Goal: Task Accomplishment & Management: Manage account settings

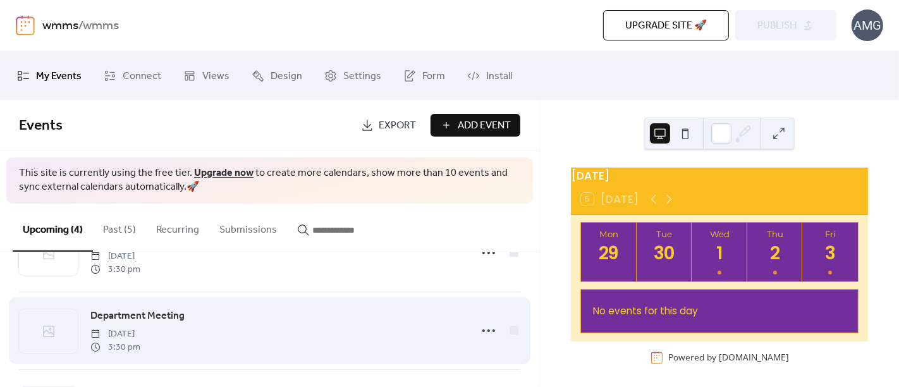
scroll to position [56, 0]
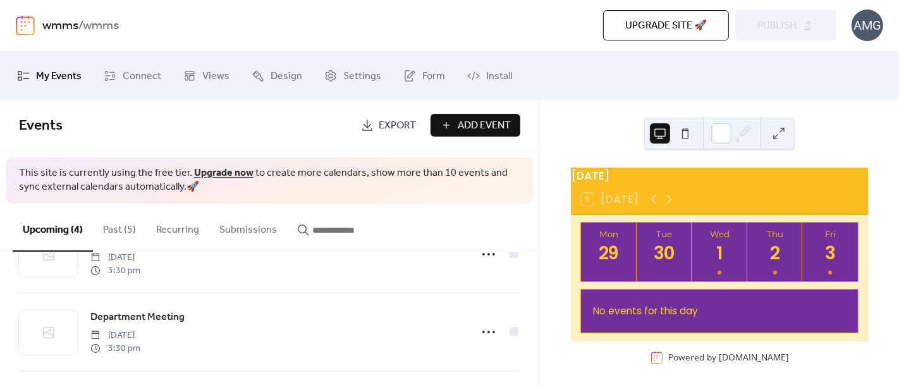
click at [117, 216] on button "Past (5)" at bounding box center [119, 226] width 53 height 47
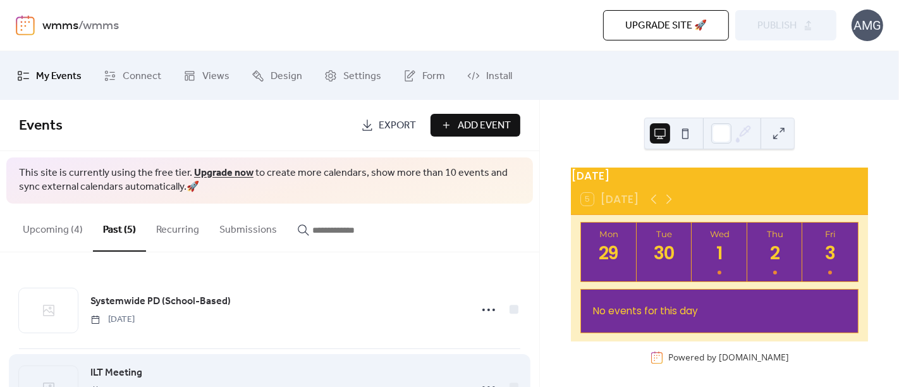
click at [140, 385] on span "[DATE]" at bounding box center [115, 390] width 50 height 13
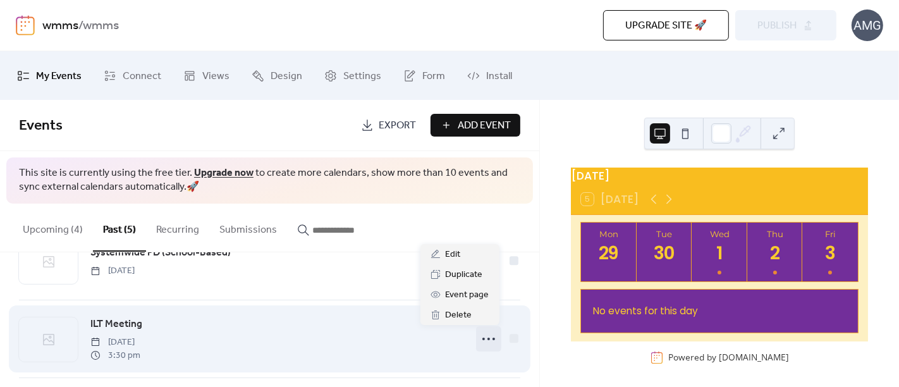
click at [485, 339] on icon at bounding box center [488, 339] width 20 height 20
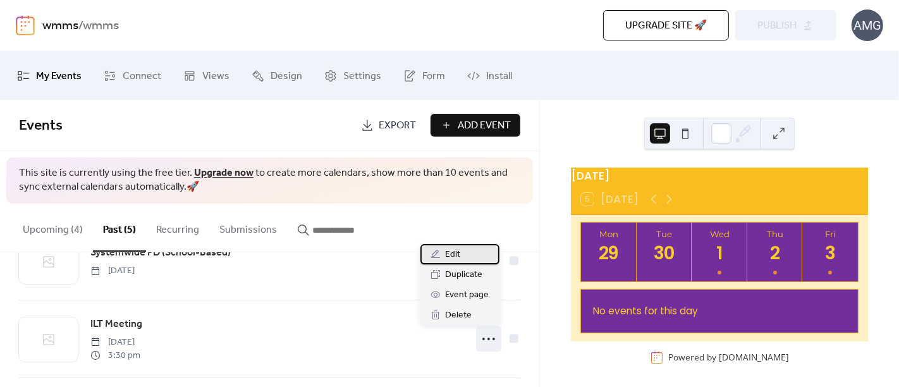
click at [456, 255] on span "Edit" at bounding box center [453, 254] width 15 height 15
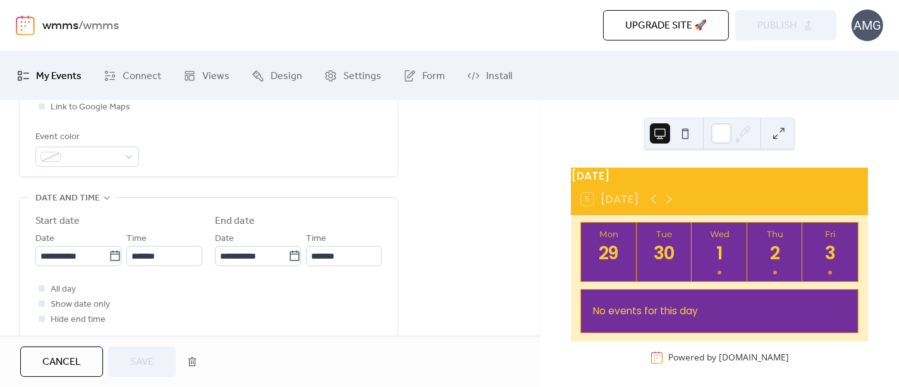
scroll to position [341, 0]
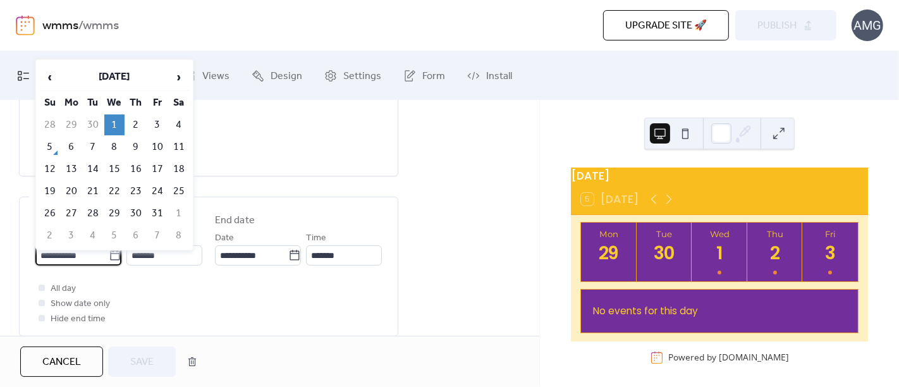
click at [71, 250] on input "**********" at bounding box center [71, 255] width 73 height 20
click at [115, 147] on td "8" at bounding box center [114, 147] width 20 height 21
type input "**********"
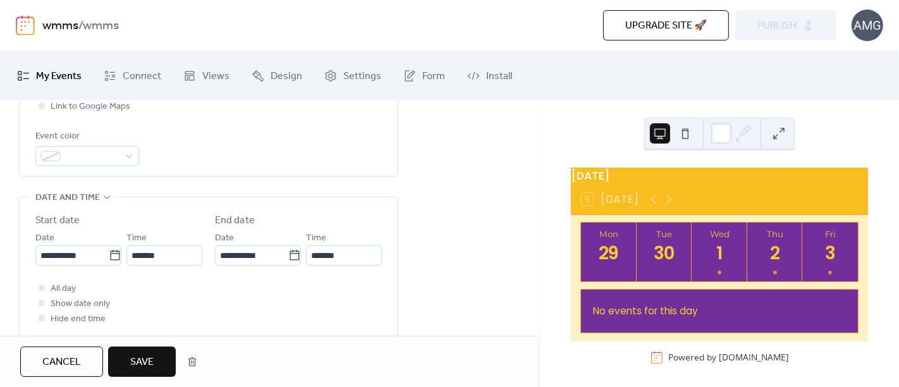
click at [164, 367] on button "Save" at bounding box center [142, 361] width 68 height 30
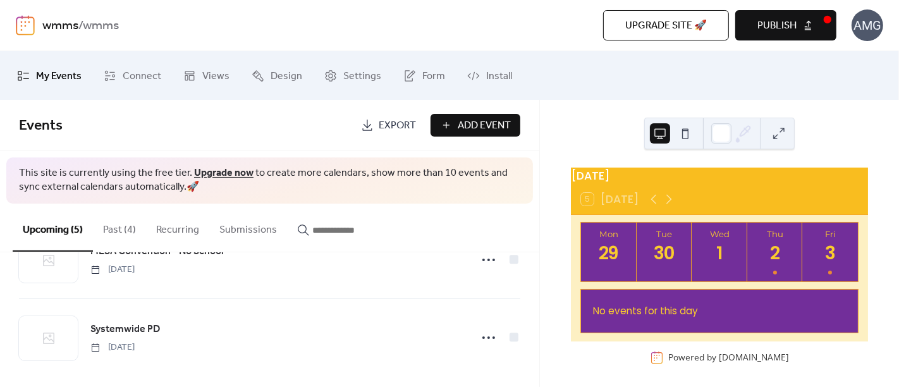
scroll to position [289, 0]
click at [112, 232] on button "Past (4)" at bounding box center [119, 226] width 53 height 47
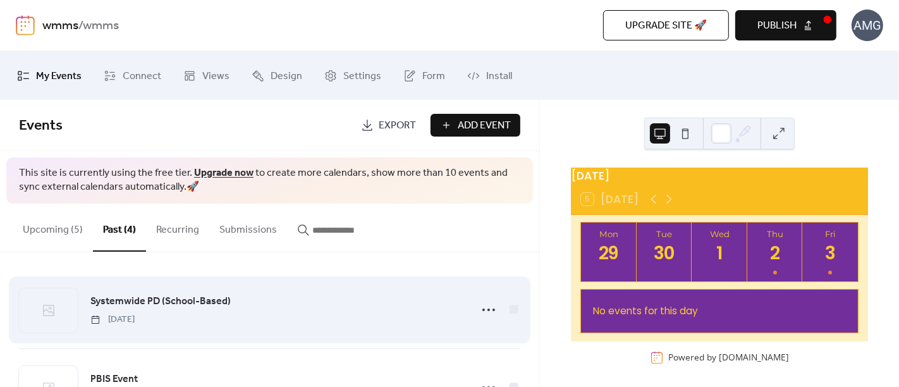
scroll to position [211, 0]
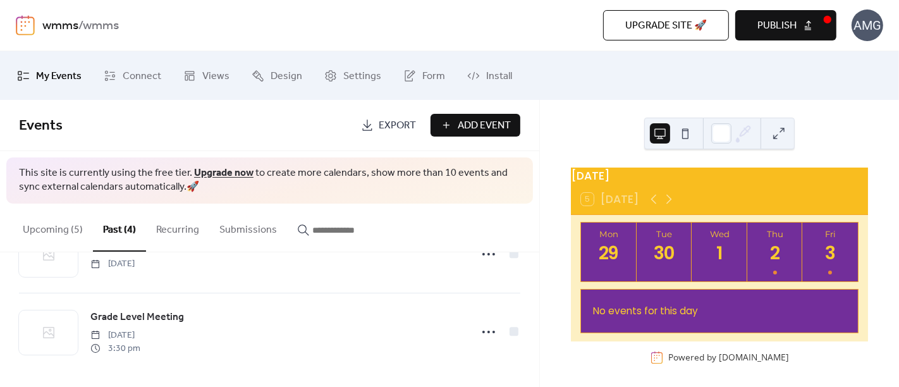
click at [799, 21] on button "Publish" at bounding box center [785, 25] width 101 height 30
click at [665, 200] on icon at bounding box center [668, 198] width 15 height 15
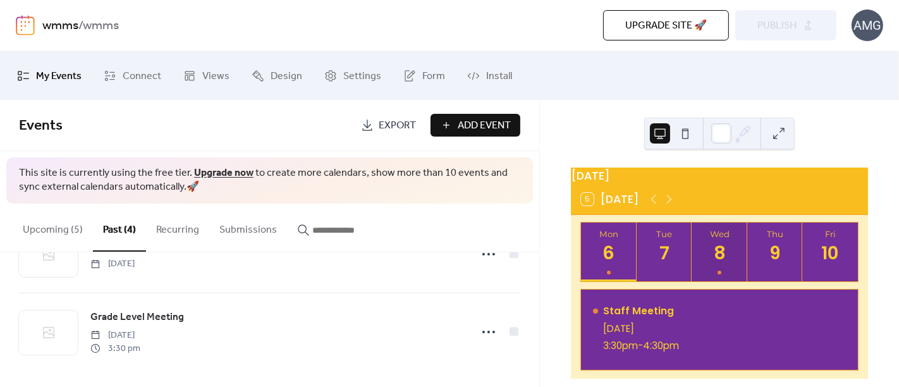
click at [719, 263] on div "8" at bounding box center [719, 253] width 23 height 23
click at [668, 203] on icon at bounding box center [668, 198] width 15 height 15
click at [837, 255] on div "17" at bounding box center [829, 253] width 23 height 23
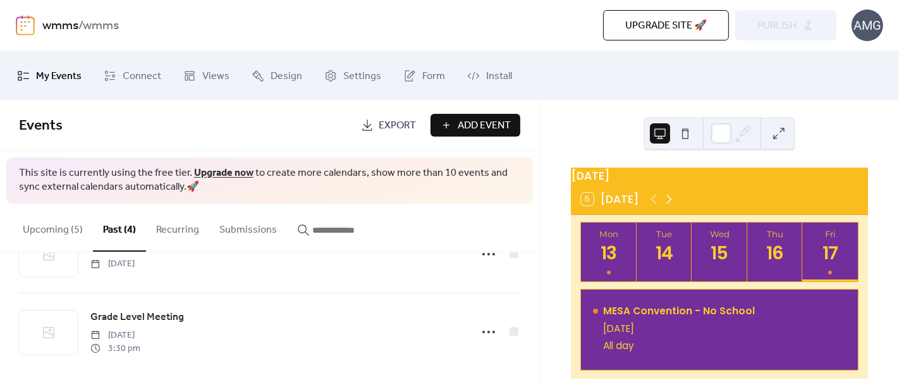
click at [671, 203] on icon at bounding box center [668, 198] width 15 height 15
